Goal: Task Accomplishment & Management: Use online tool/utility

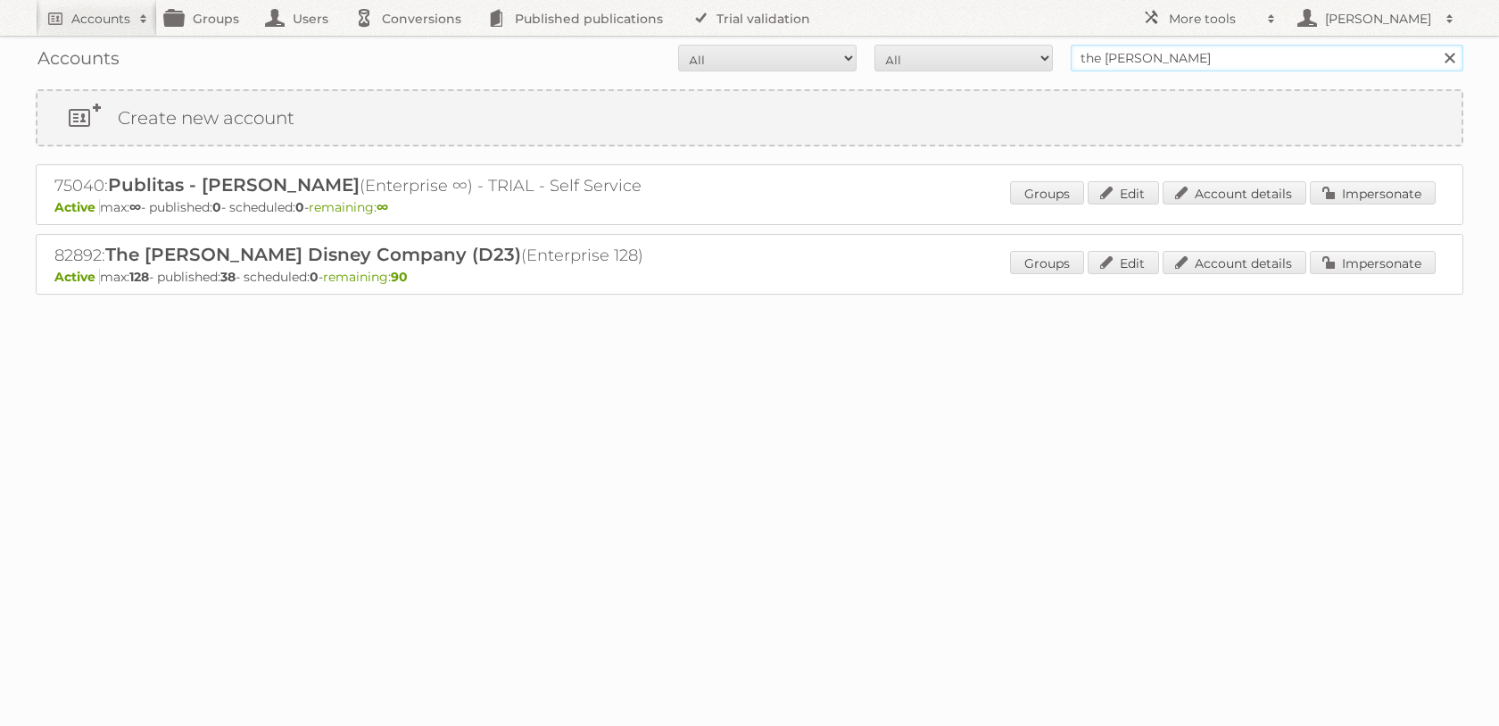
click at [1107, 60] on input "the [PERSON_NAME]" at bounding box center [1267, 58] width 393 height 27
type input "easy argentina"
click at [1436, 45] on input "Search" at bounding box center [1449, 58] width 27 height 27
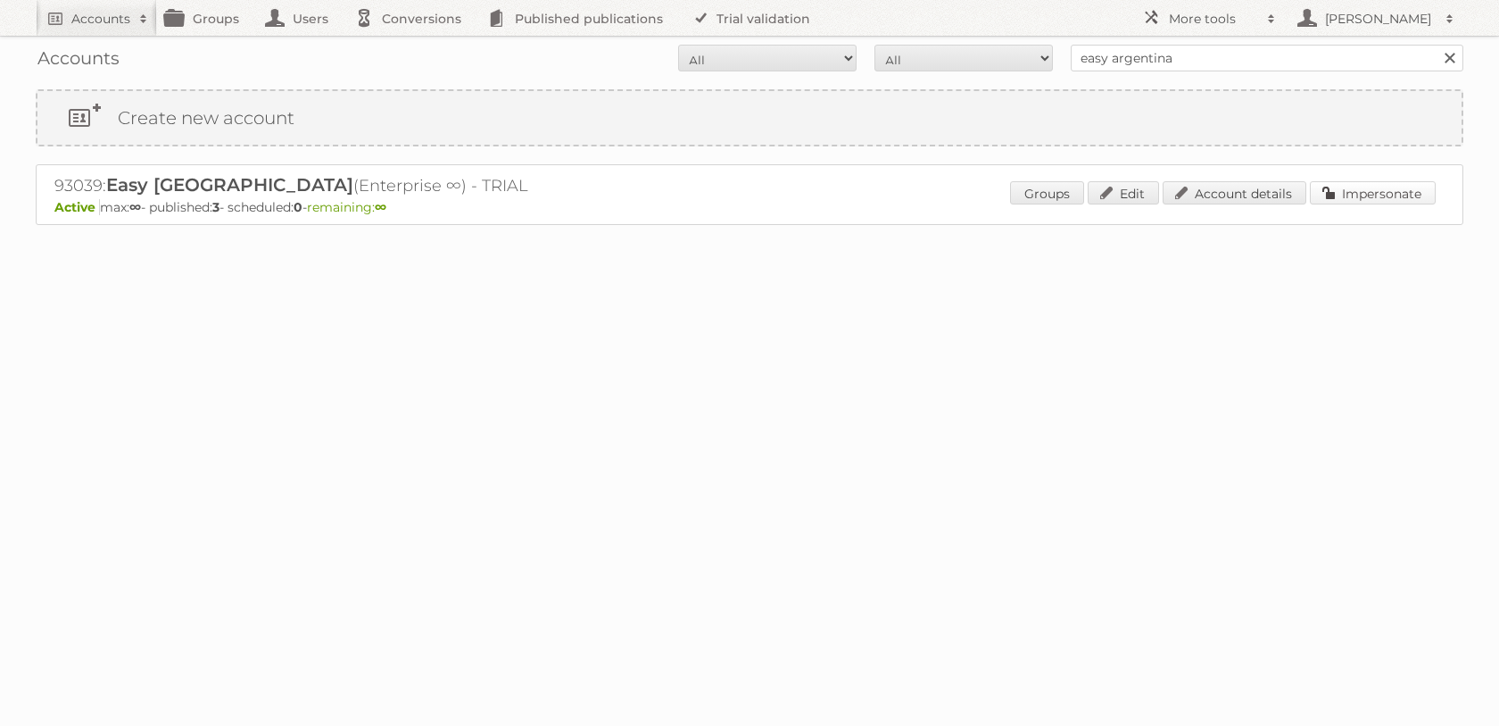
click at [1337, 203] on link "Impersonate" at bounding box center [1373, 192] width 126 height 23
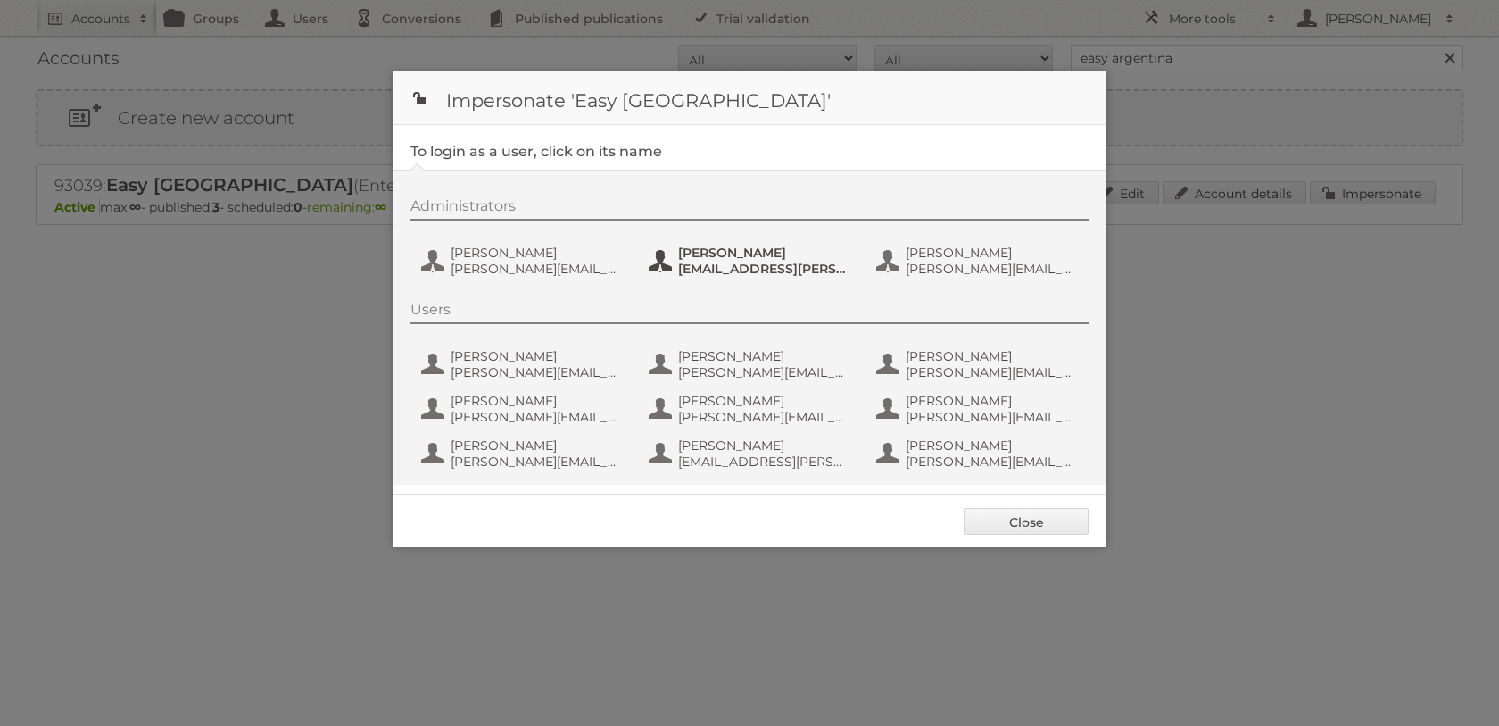
click at [734, 269] on span "marianadelcarmen.fernandez@easy.com.ar" at bounding box center [764, 269] width 173 height 16
